Goal: Task Accomplishment & Management: Use online tool/utility

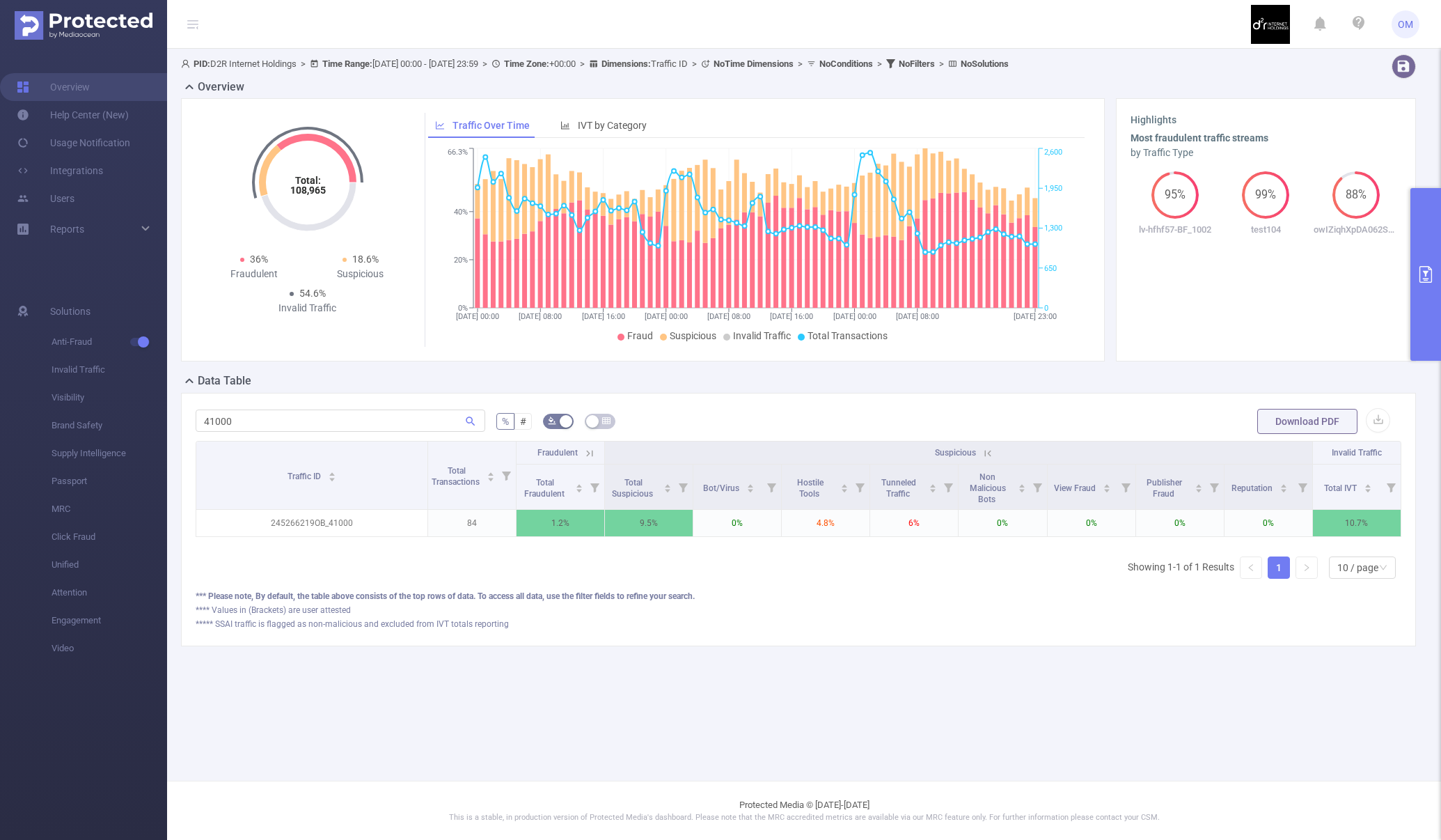
click at [590, 458] on icon at bounding box center [590, 453] width 12 height 12
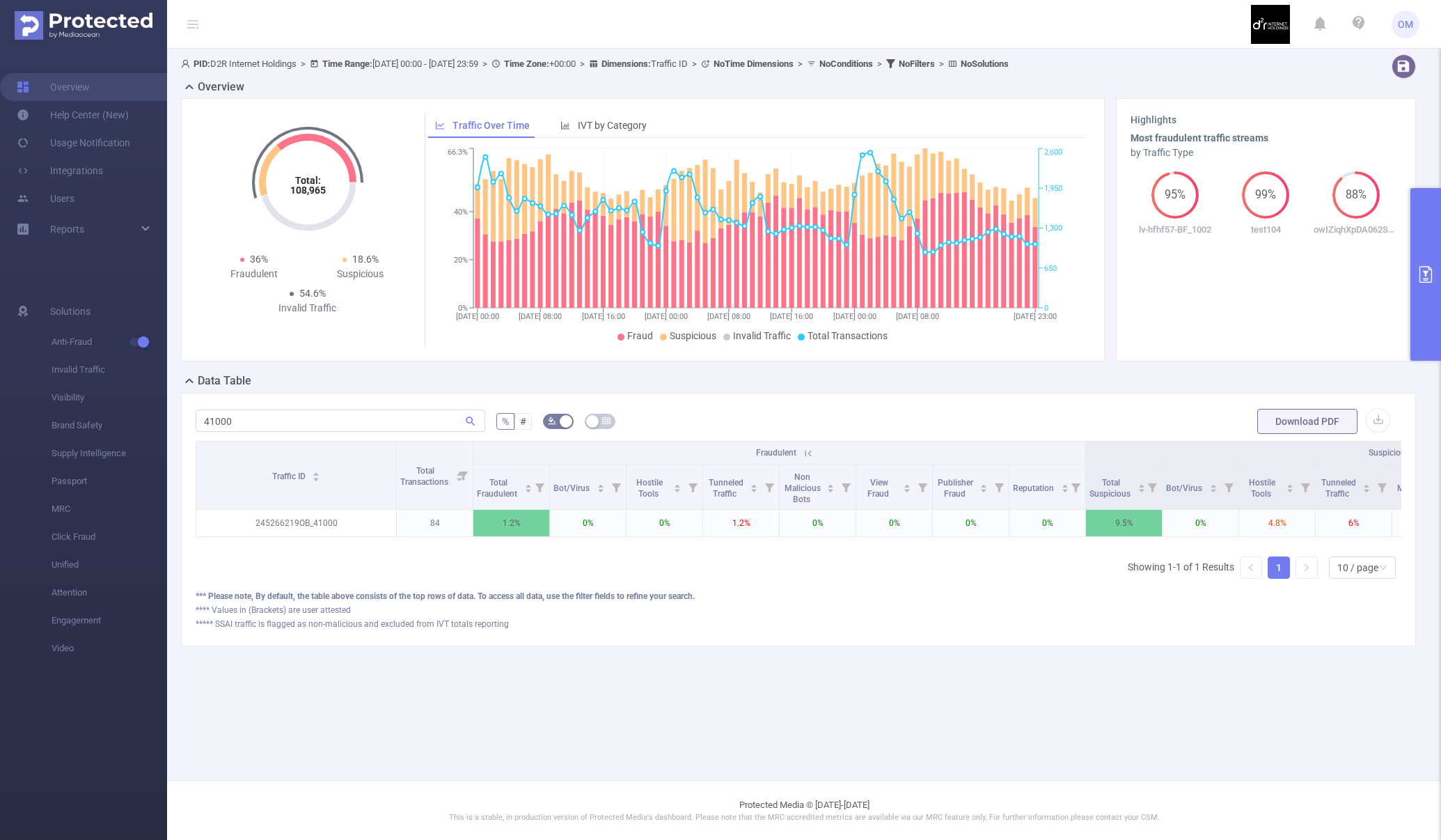
click at [1427, 319] on button "primary" at bounding box center [1426, 274] width 31 height 173
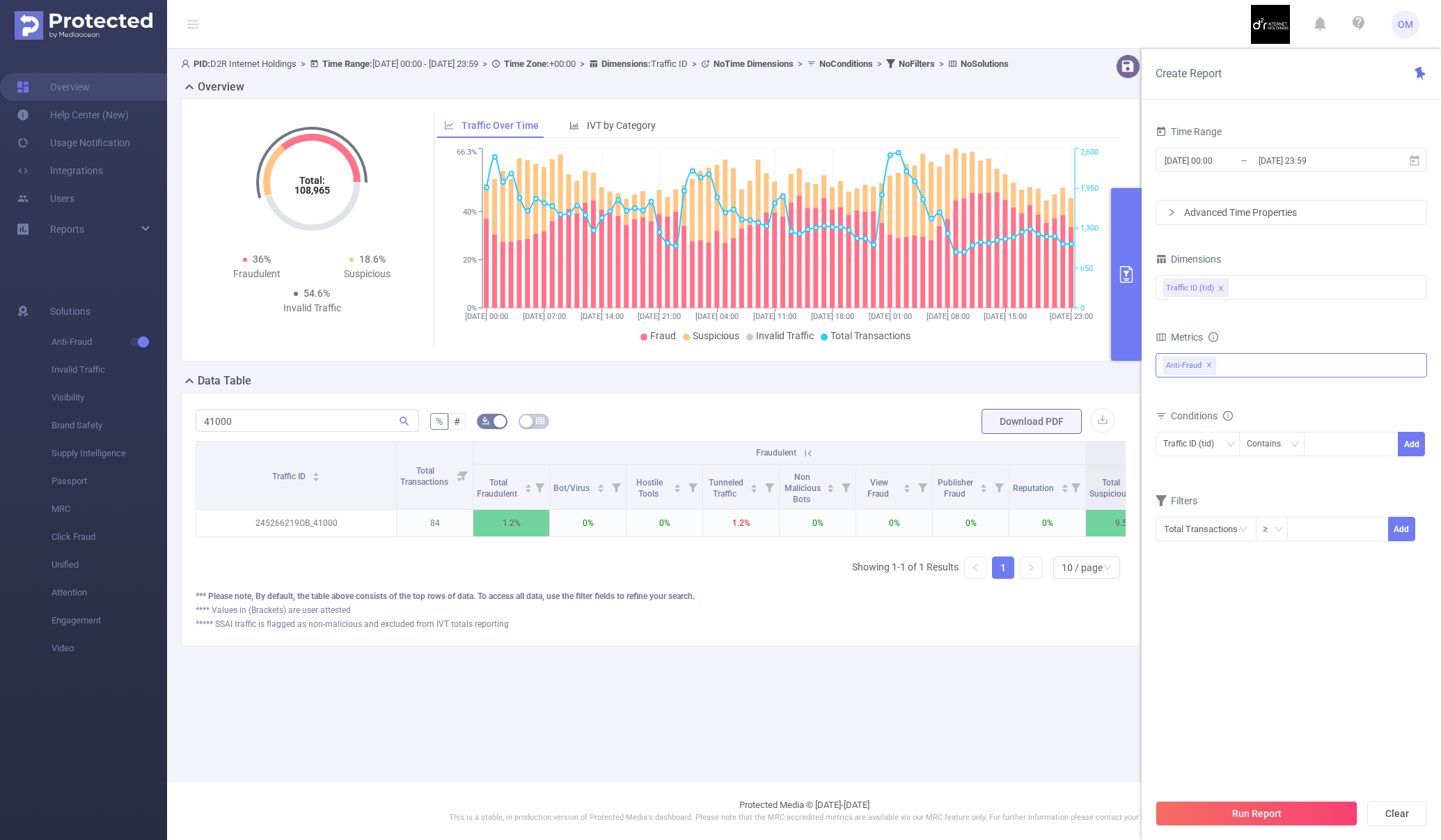
click at [1246, 368] on div "Anti-Fraud ✕" at bounding box center [1292, 365] width 271 height 25
click at [1242, 281] on div "Traffic ID (tid)" at bounding box center [1292, 287] width 256 height 23
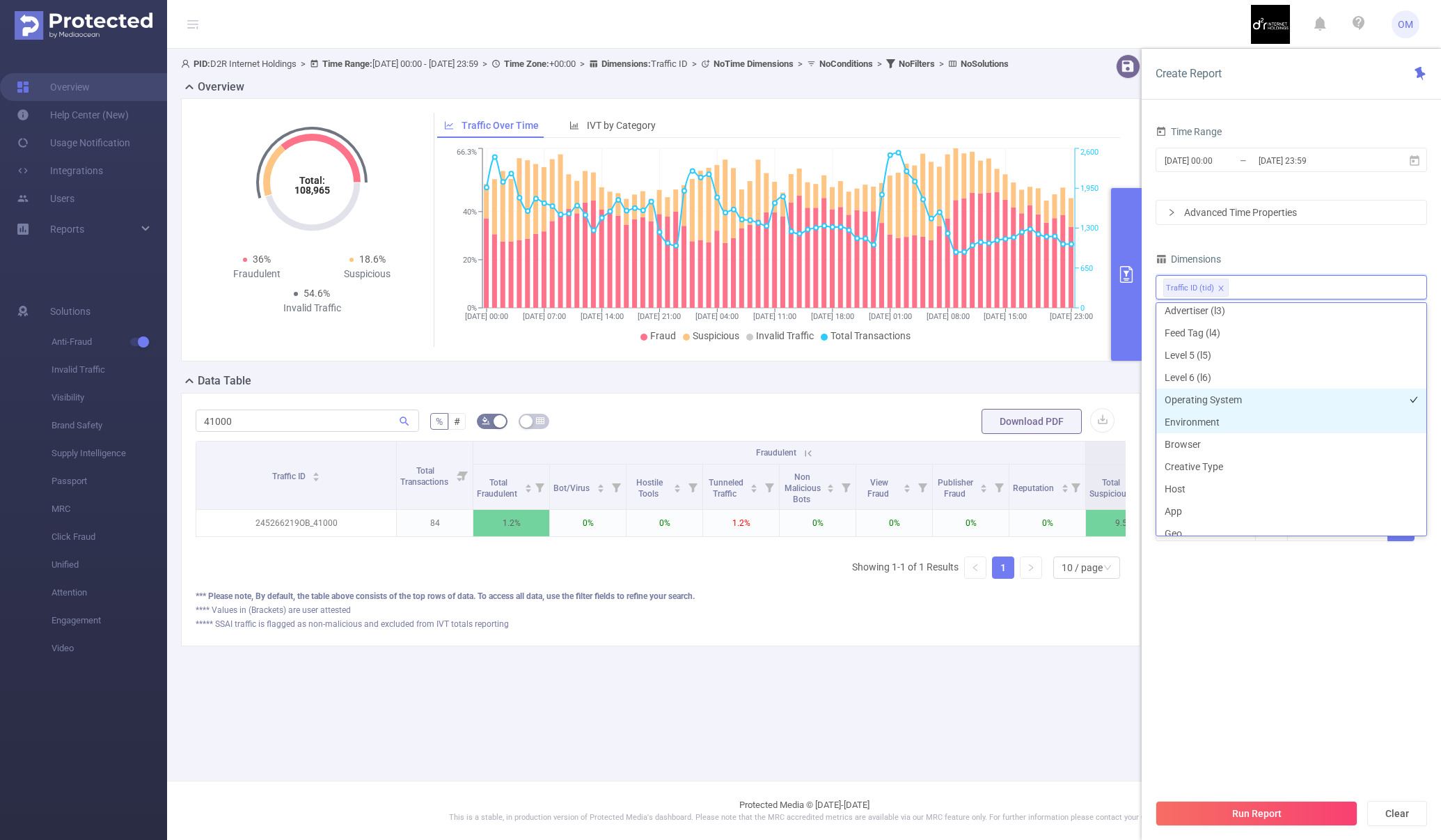
scroll to position [92, 0]
click at [1214, 408] on li "Operating System" at bounding box center [1292, 403] width 270 height 22
click at [1265, 810] on button "Run Report" at bounding box center [1257, 813] width 202 height 25
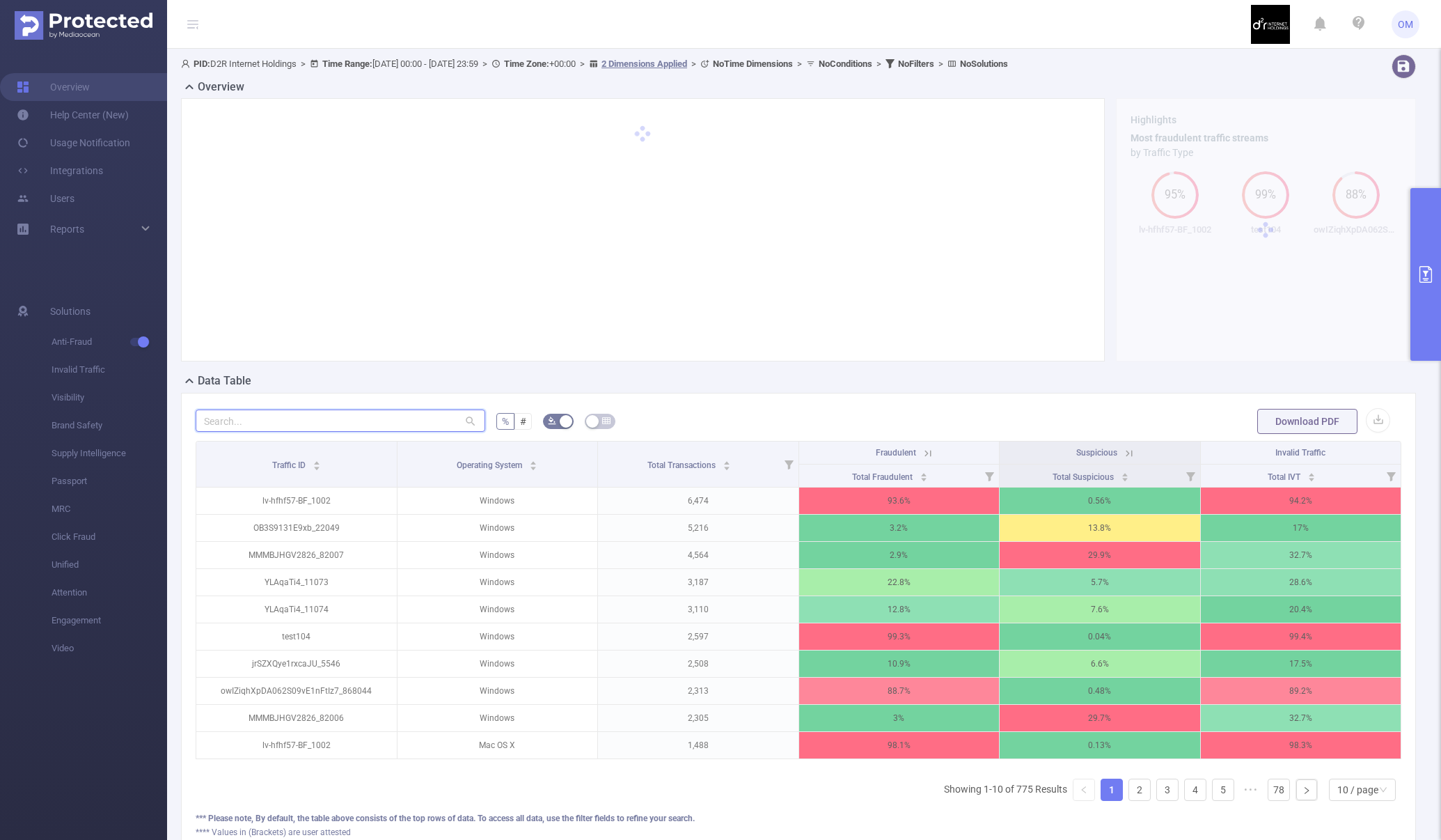
click at [327, 409] on input "text" at bounding box center [341, 420] width 290 height 22
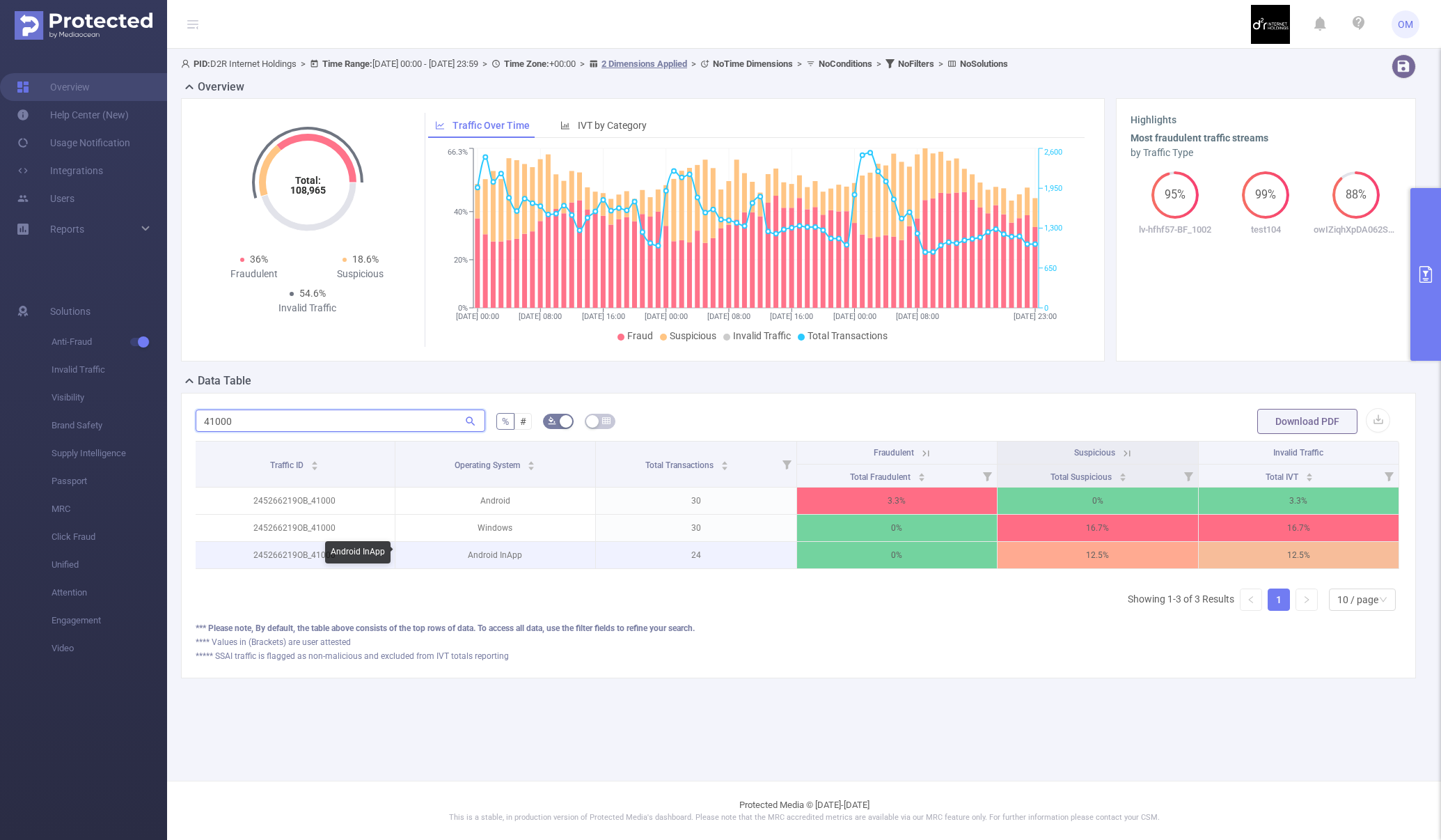
scroll to position [0, 3]
type input "41000"
click at [923, 455] on icon at bounding box center [925, 453] width 12 height 12
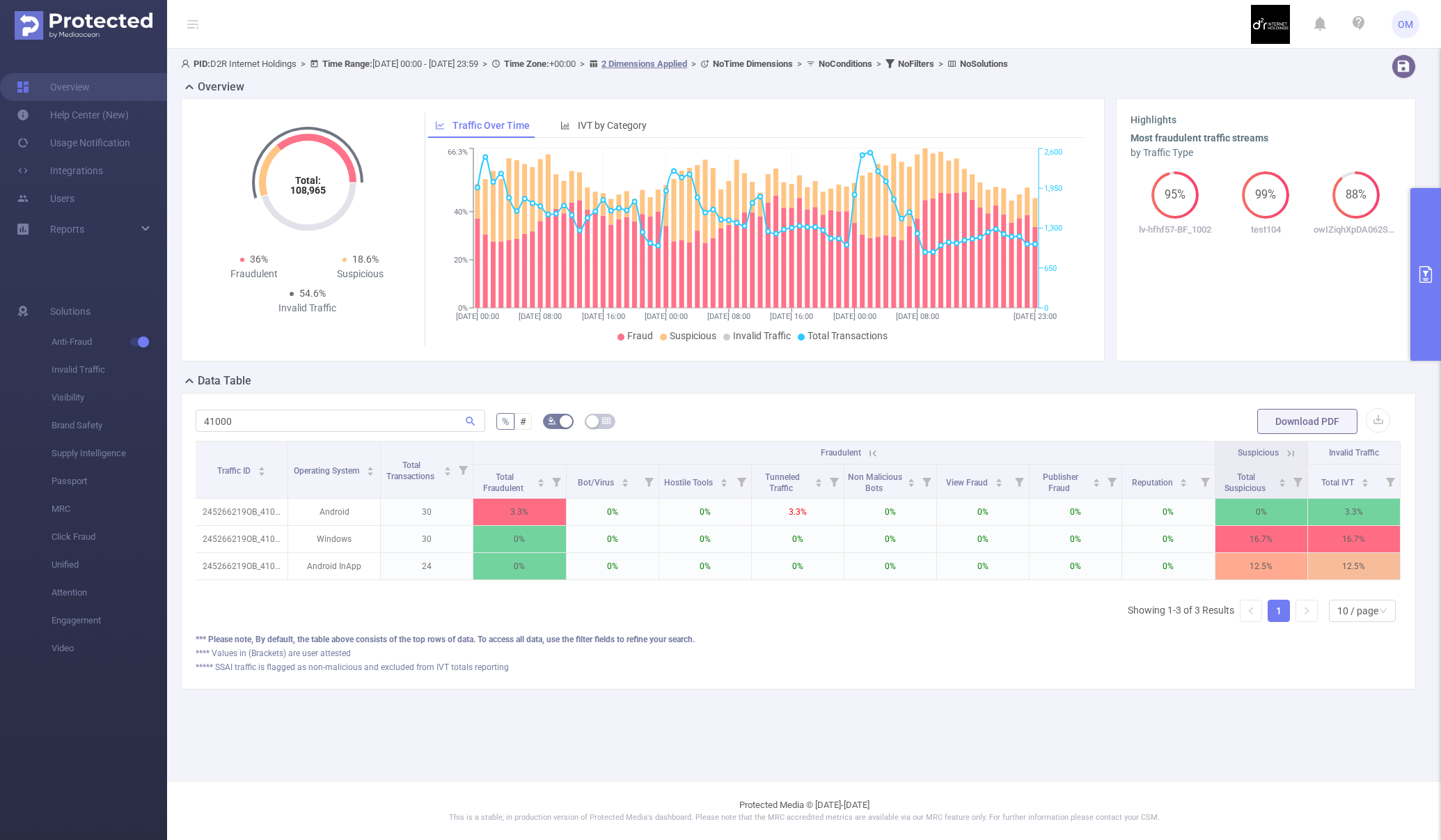
scroll to position [0, 0]
click at [1293, 458] on icon at bounding box center [1292, 453] width 12 height 12
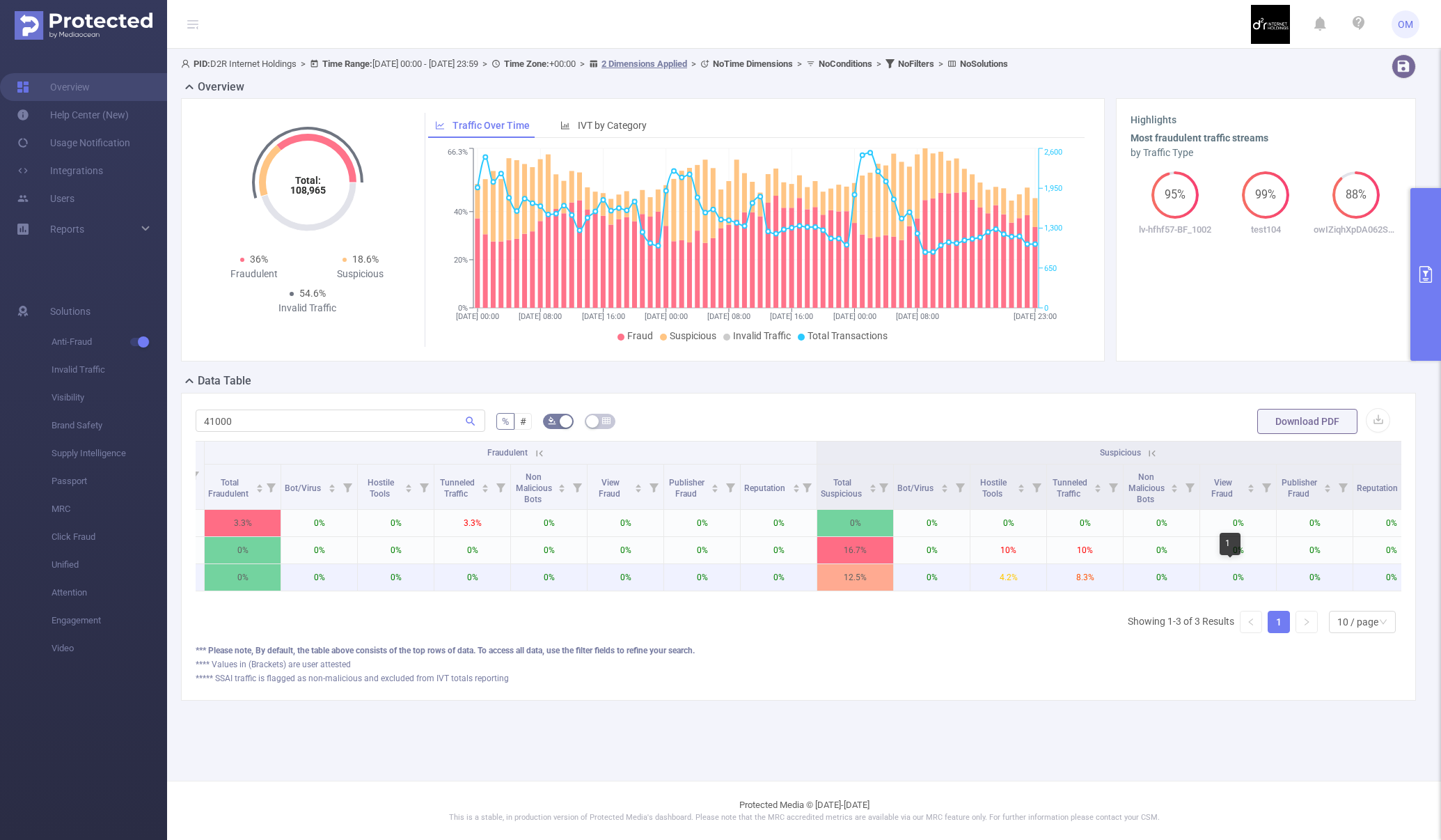
scroll to position [0, 329]
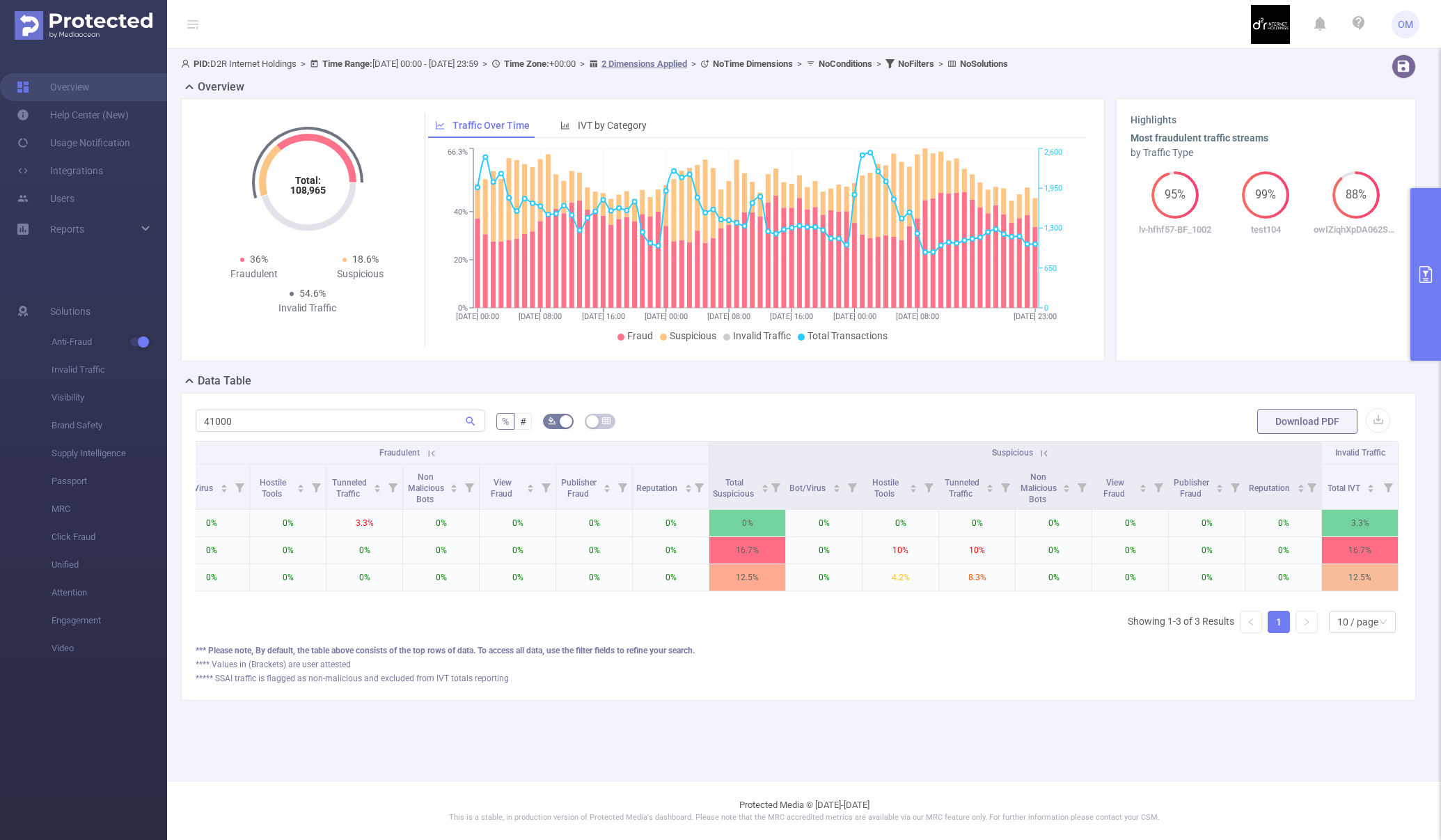
click at [952, 656] on div "*** Please note, By default, the table above consists of the top rows of data. …" at bounding box center [798, 650] width 1206 height 12
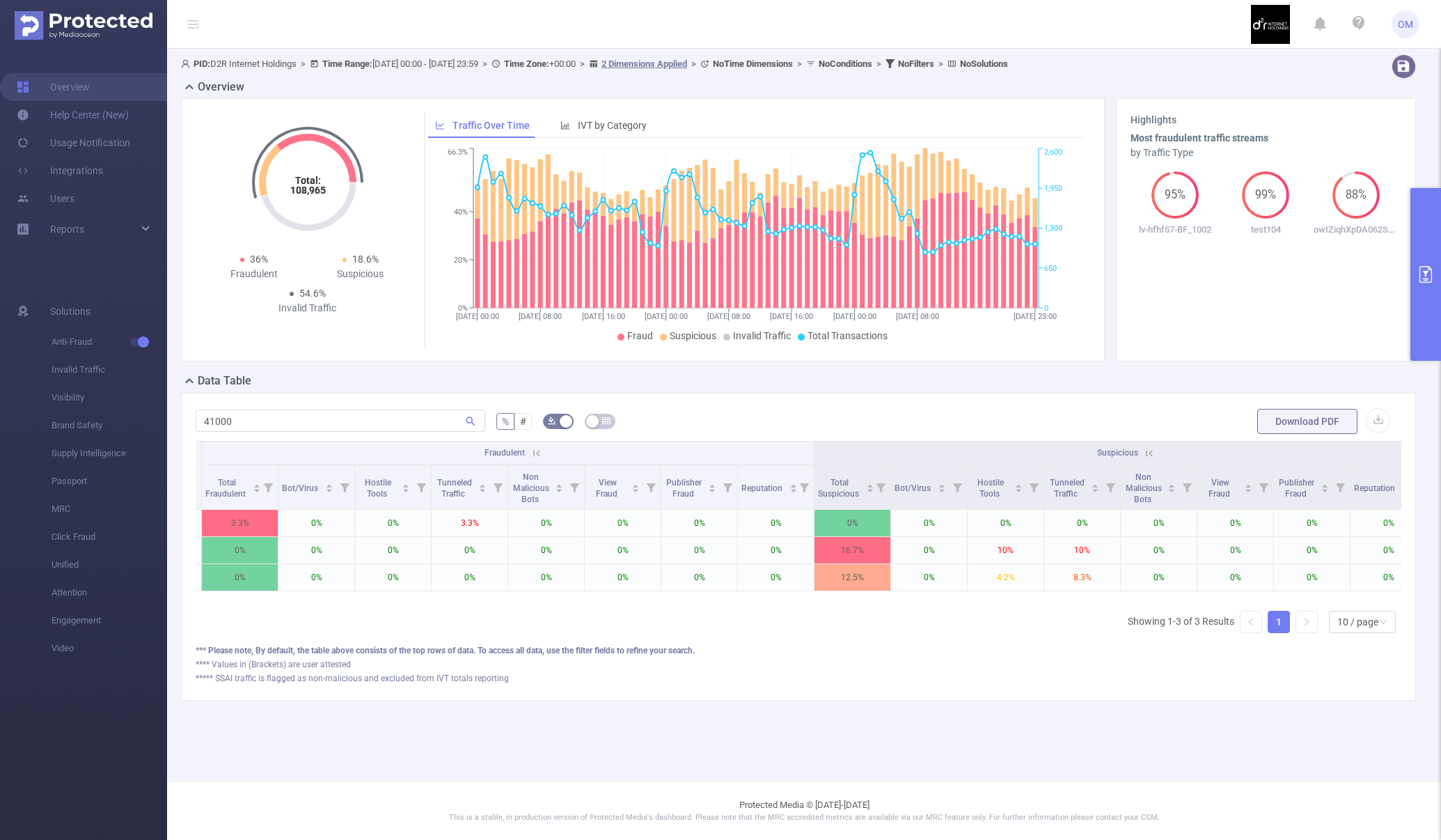
scroll to position [0, 0]
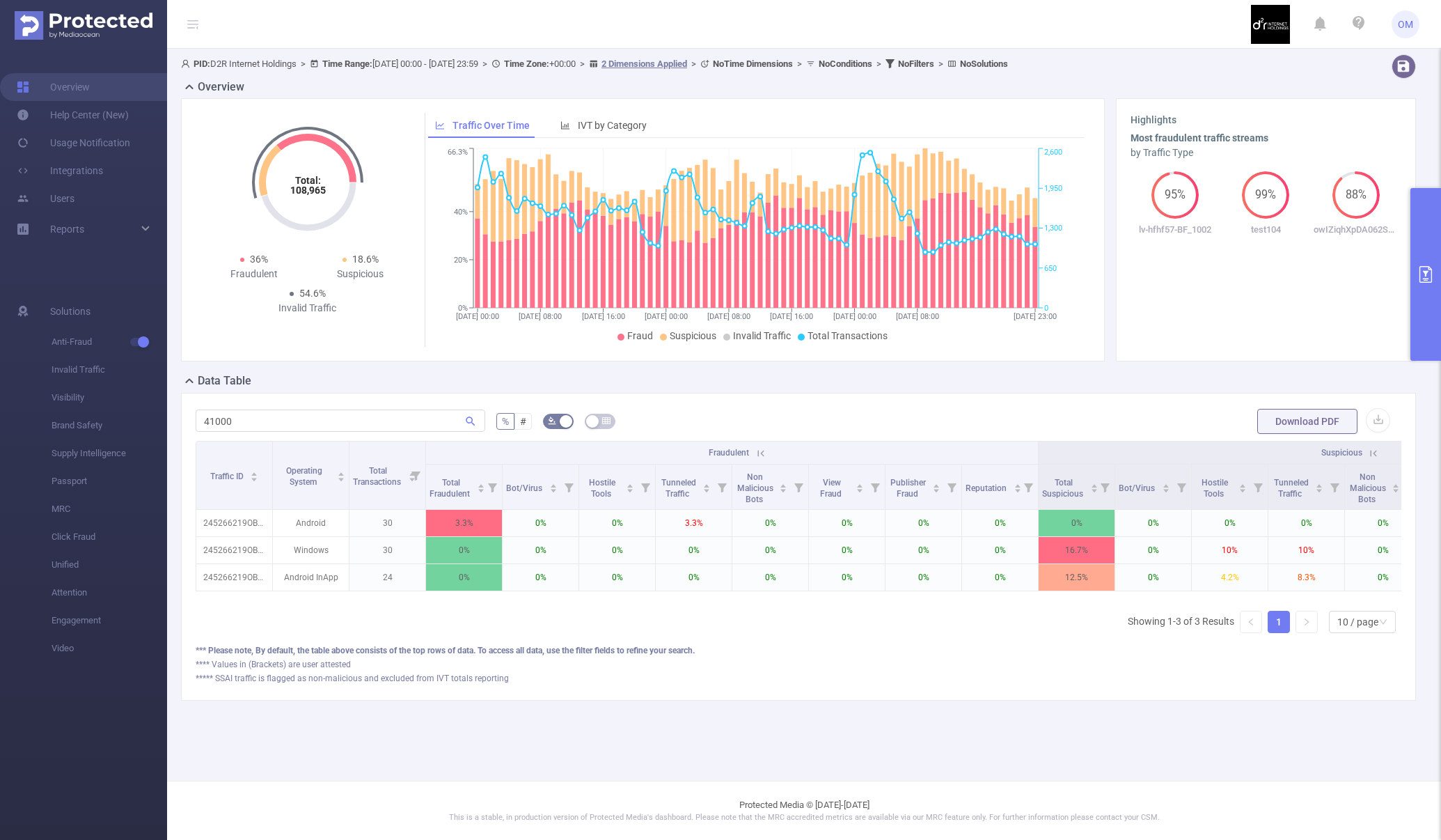
click at [751, 450] on icon at bounding box center [759, 452] width 17 height 14
